Goal: Find specific page/section: Find specific page/section

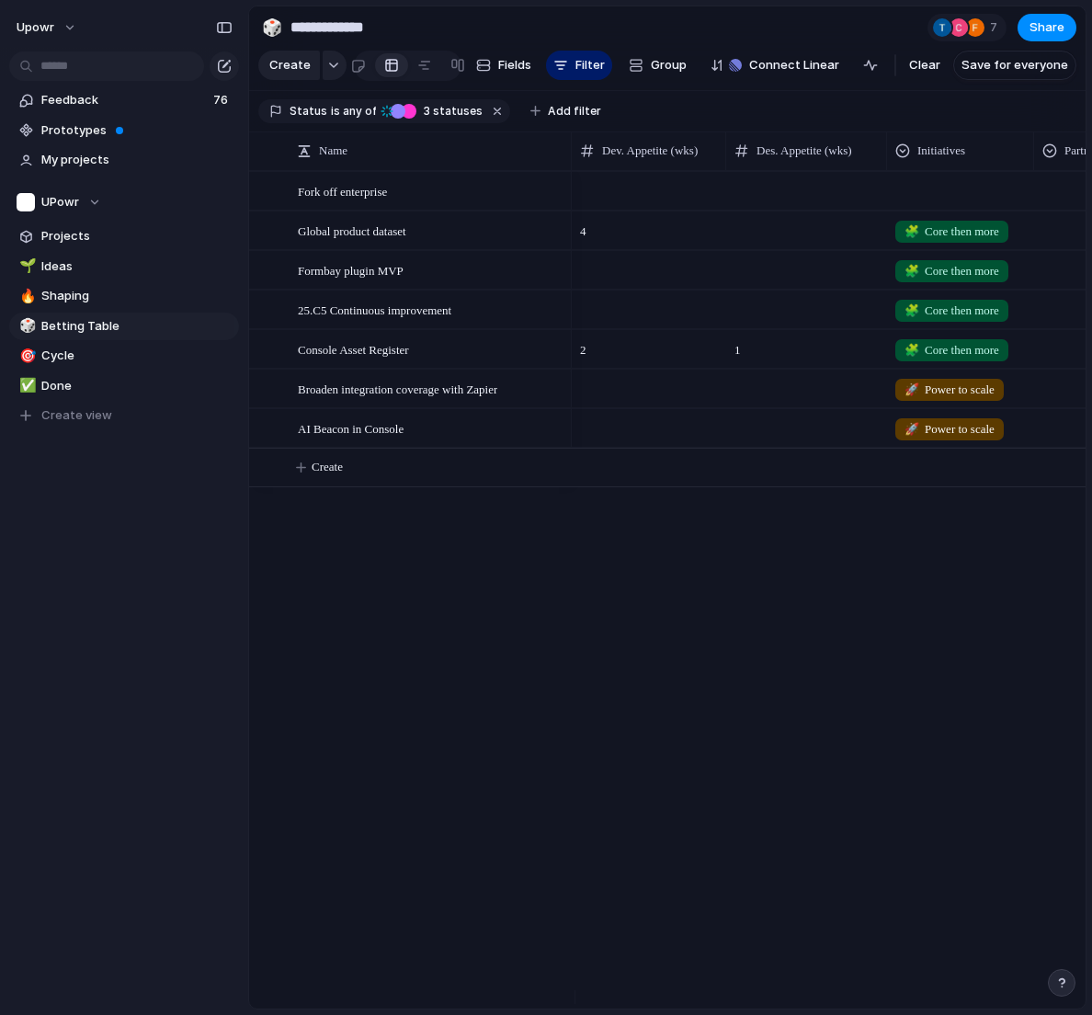
click at [1089, 142] on div "**********" at bounding box center [670, 507] width 844 height 1015
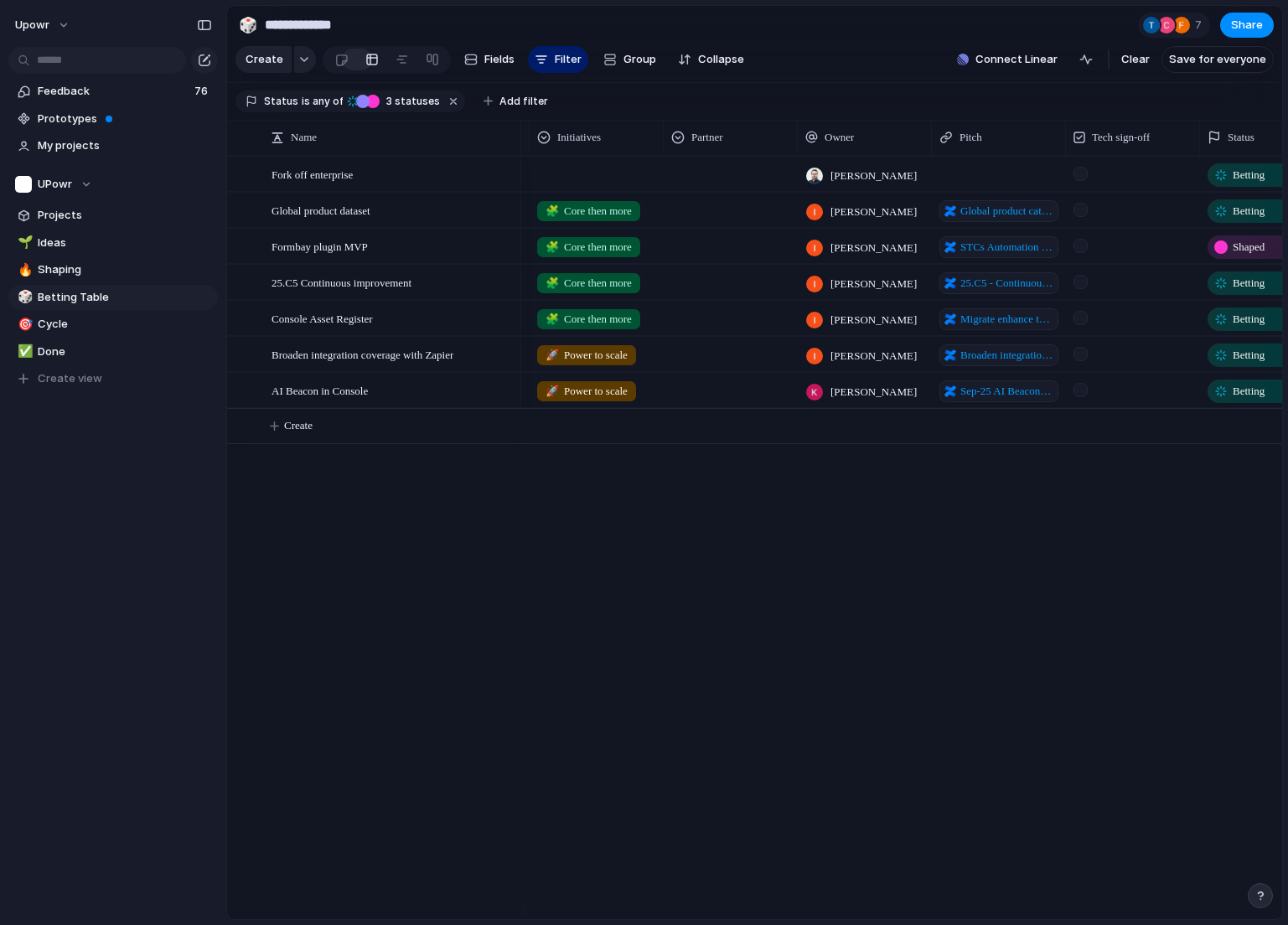
scroll to position [0, 280]
